Goal: Transaction & Acquisition: Obtain resource

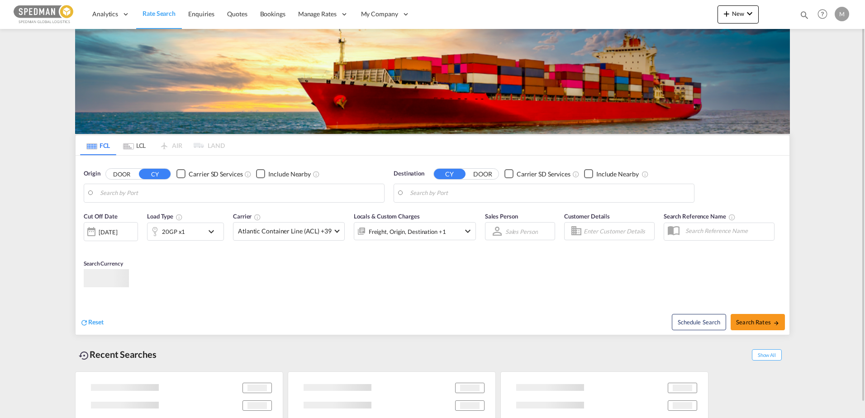
type input "[GEOGRAPHIC_DATA] ([GEOGRAPHIC_DATA]), [GEOGRAPHIC_DATA]"
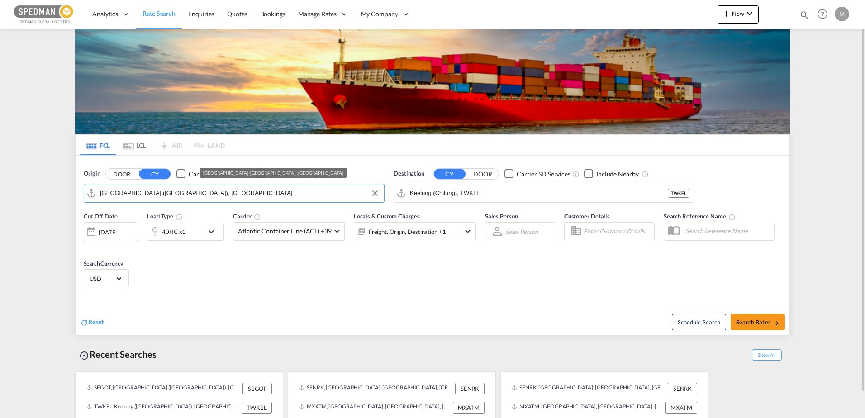
click at [220, 196] on input "[GEOGRAPHIC_DATA] ([GEOGRAPHIC_DATA]), [GEOGRAPHIC_DATA]" at bounding box center [240, 193] width 280 height 14
click at [441, 192] on input "Keelung (Chilung), TWKEL" at bounding box center [550, 193] width 280 height 14
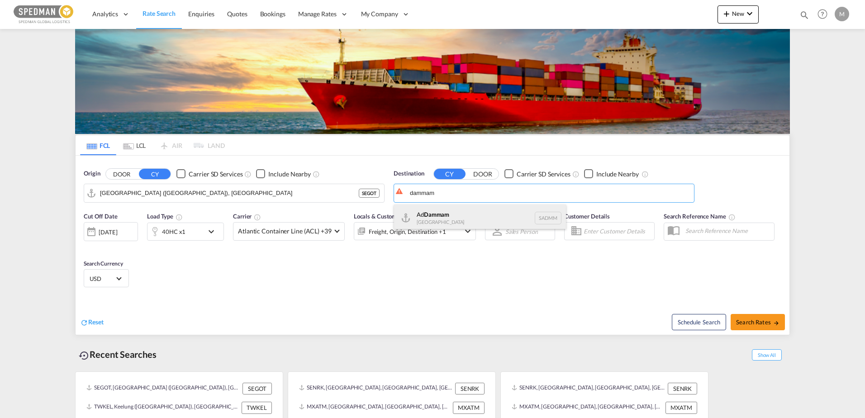
click at [443, 216] on div "Ad Dammam [GEOGRAPHIC_DATA] [GEOGRAPHIC_DATA]" at bounding box center [480, 218] width 172 height 27
type input "Ad Dammam, SADMM"
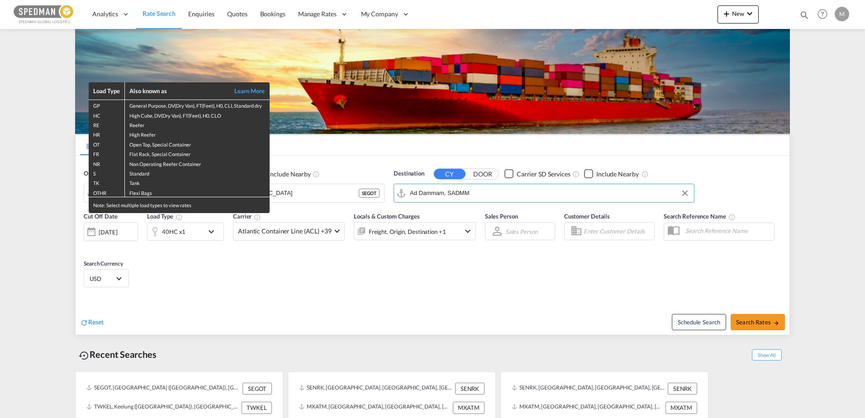
click at [200, 232] on div "Load Type Also known as Learn More GP General Purpose, DV(Dry Van), FT(Feet), H…" at bounding box center [432, 209] width 865 height 418
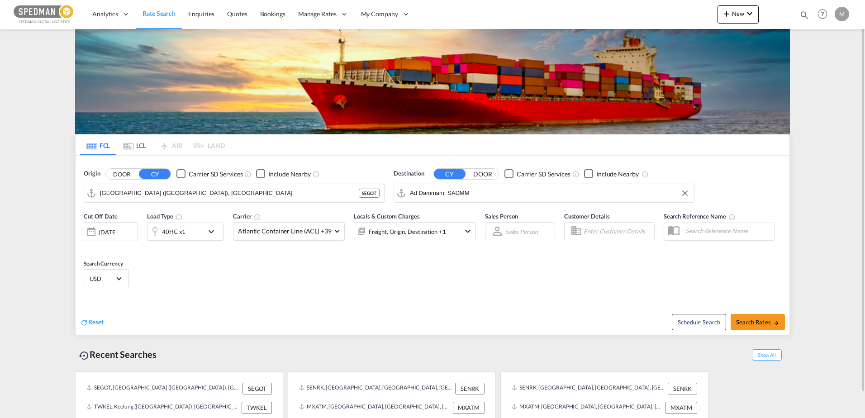
click at [212, 231] on md-icon "icon-chevron-down" at bounding box center [213, 231] width 15 height 11
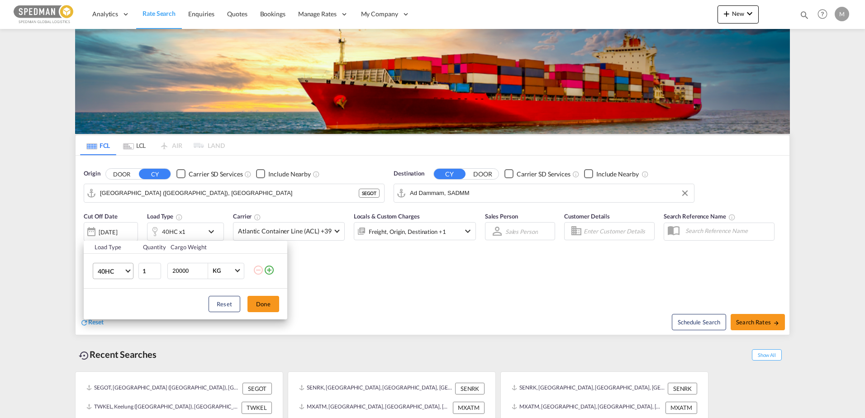
click at [129, 268] on span "Choose: \a40HC" at bounding box center [127, 269] width 5 height 5
click at [106, 283] on div "20FR" at bounding box center [105, 287] width 15 height 9
click at [186, 271] on input "20000" at bounding box center [189, 270] width 36 height 15
drag, startPoint x: 195, startPoint y: 271, endPoint x: 161, endPoint y: 271, distance: 33.9
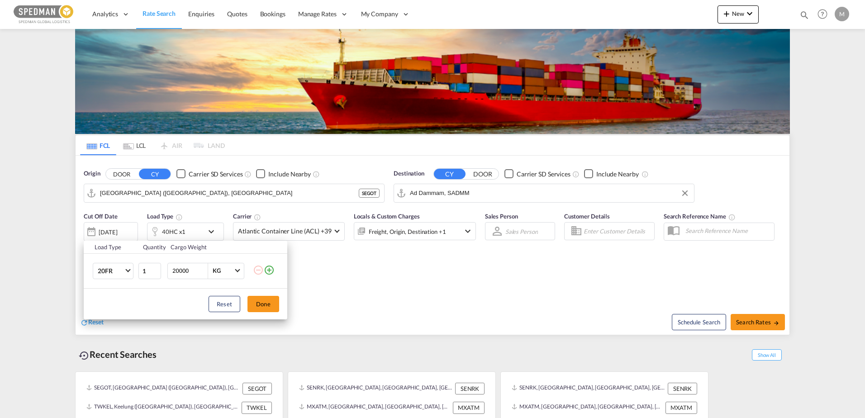
click at [161, 271] on tr "20FR 1 20000 KG KG" at bounding box center [186, 270] width 204 height 35
type input "5000"
click at [267, 305] on button "Done" at bounding box center [264, 304] width 32 height 16
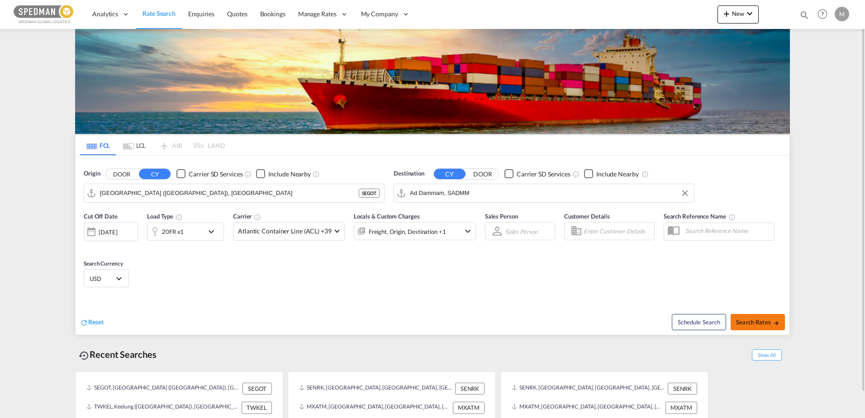
click at [745, 324] on span "Search Rates" at bounding box center [757, 322] width 43 height 7
type input "SEGOT to SADMM / [DATE]"
